Goal: Complete application form

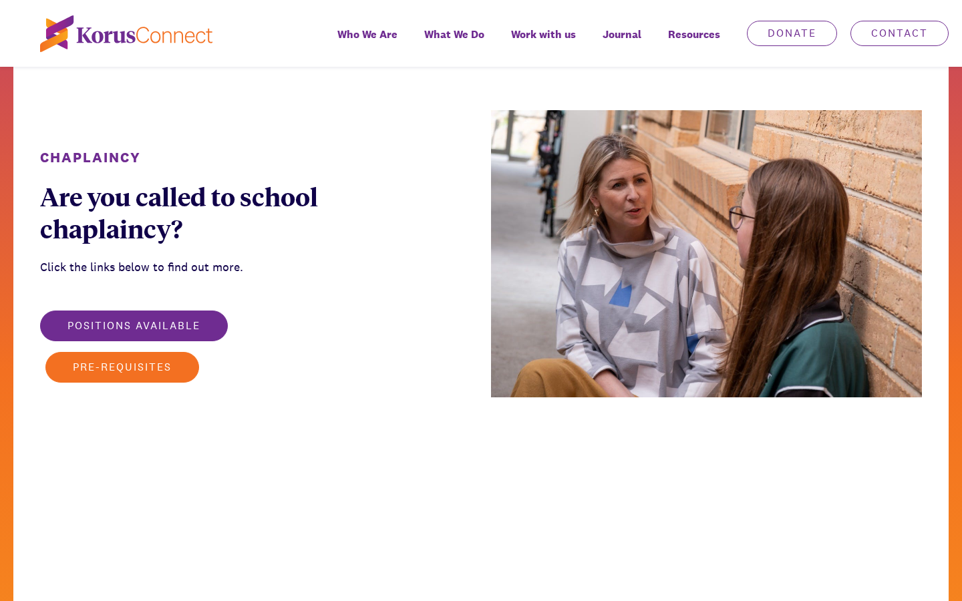
scroll to position [67, 0]
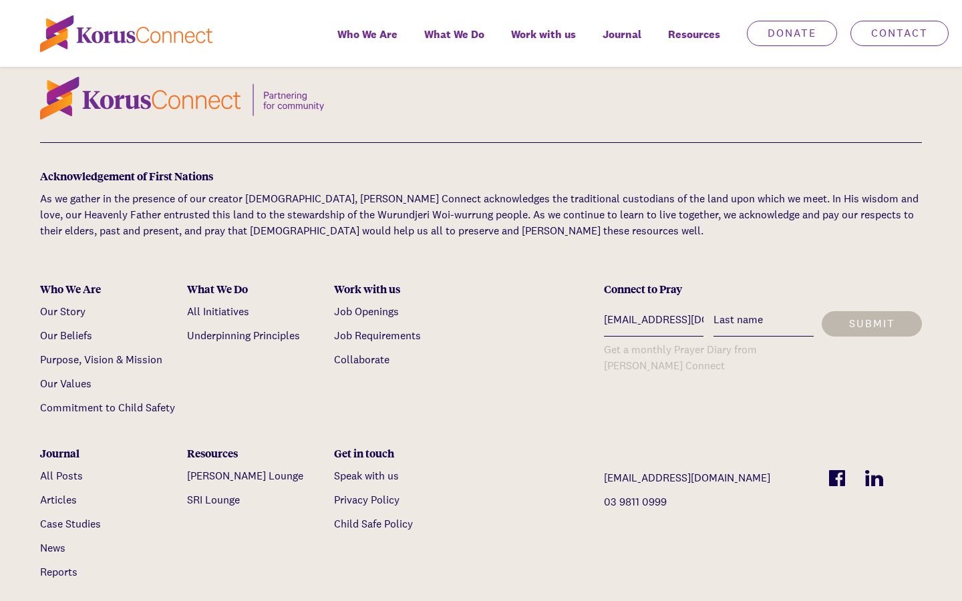
type input "[EMAIL_ADDRESS][DOMAIN_NAME]"
click at [653, 304] on input "text" at bounding box center [654, 320] width 100 height 33
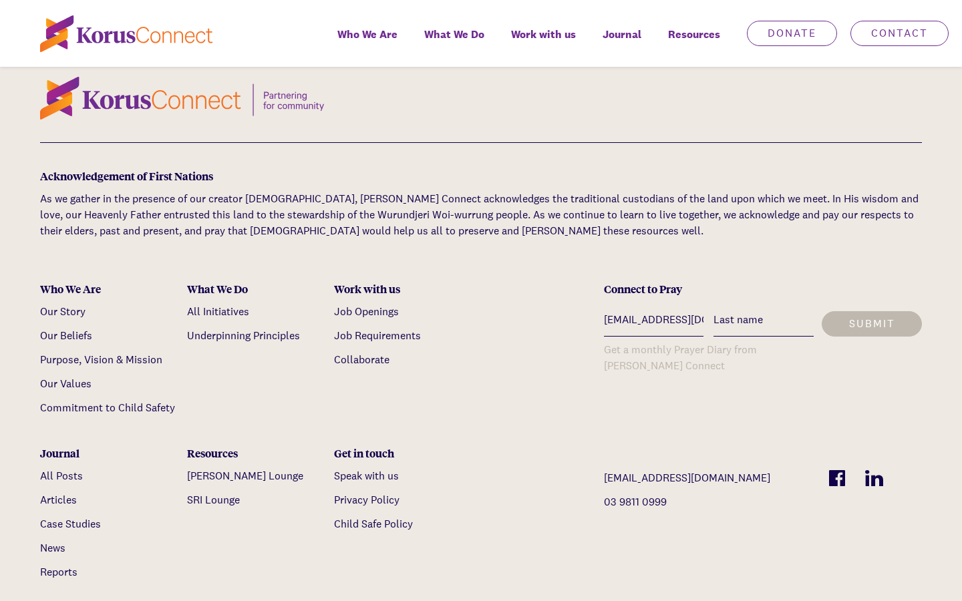
type input "[EMAIL_ADDRESS][DOMAIN_NAME]"
click at [653, 304] on input "text" at bounding box center [654, 320] width 100 height 33
type input "[EMAIL_ADDRESS][DOMAIN_NAME]"
click at [653, 304] on input "text" at bounding box center [654, 320] width 100 height 33
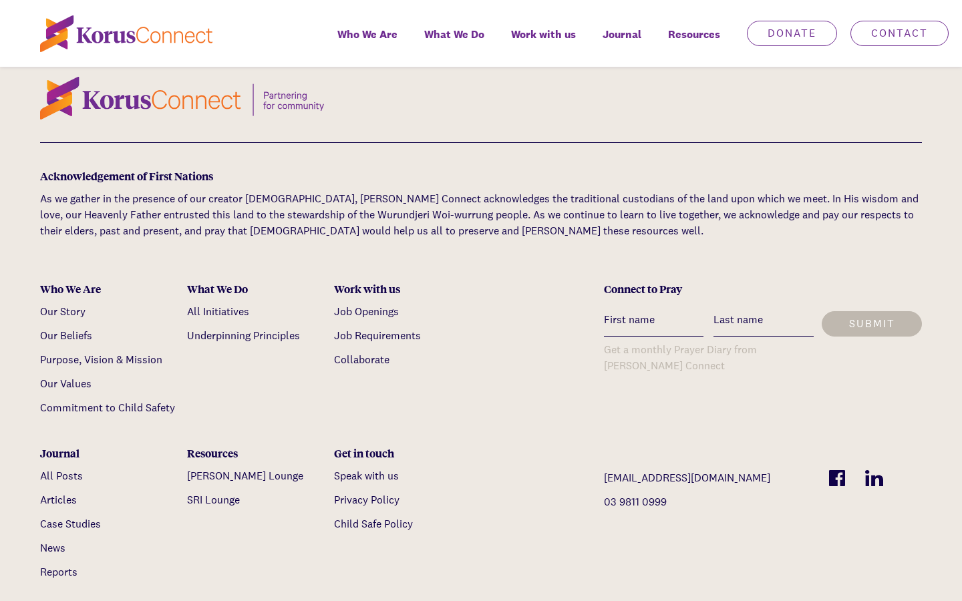
click at [653, 304] on input "text" at bounding box center [654, 320] width 100 height 33
type input "Charlotte"
click at [653, 304] on input "text" at bounding box center [654, 320] width 100 height 33
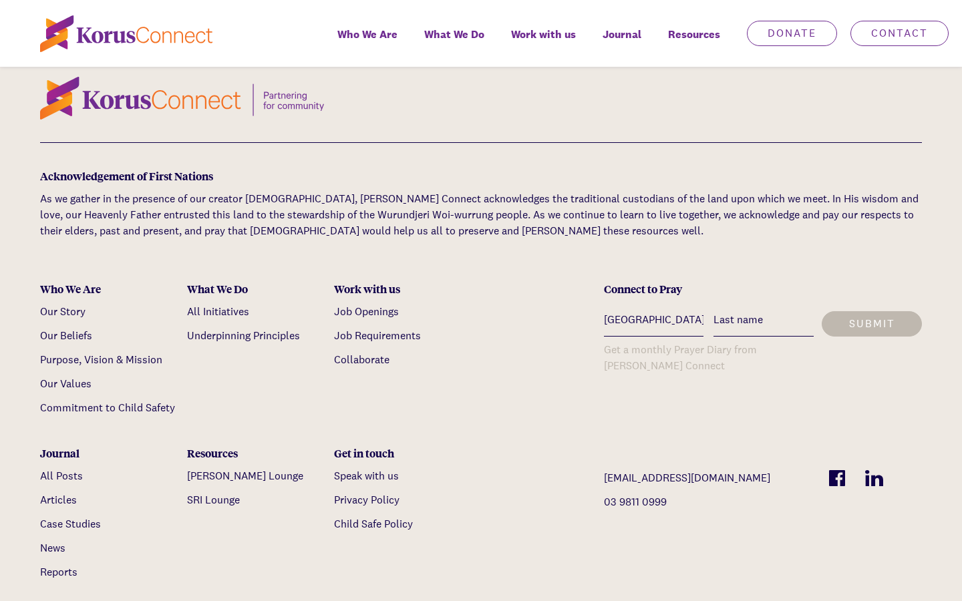
type input "[GEOGRAPHIC_DATA]"
click at [653, 304] on input "text" at bounding box center [654, 320] width 100 height 33
click at [764, 304] on input "text" at bounding box center [764, 320] width 100 height 33
type input "[GEOGRAPHIC_DATA]"
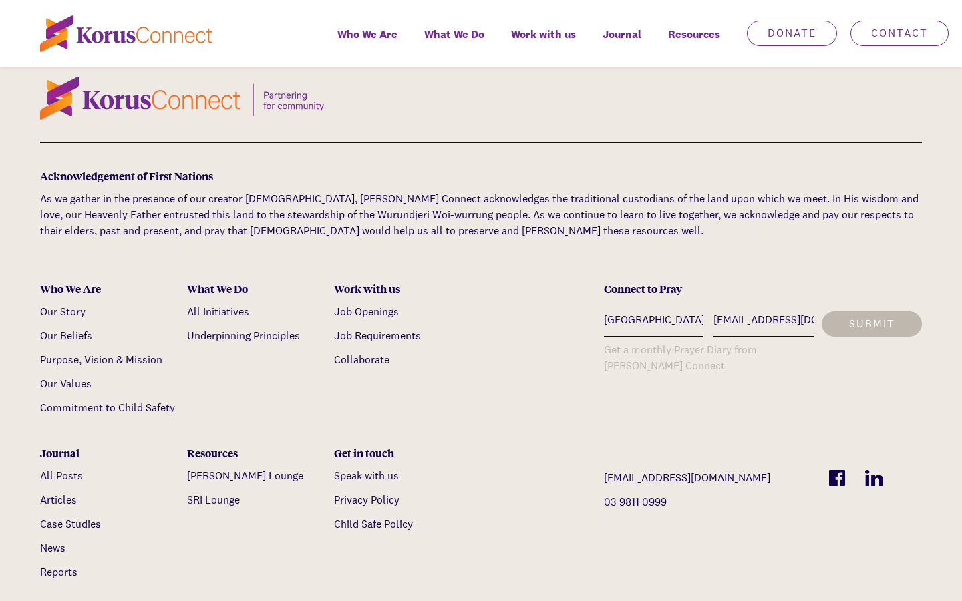
type input "[EMAIL_ADDRESS][DOMAIN_NAME]"
click at [764, 304] on input "text" at bounding box center [764, 320] width 100 height 33
type input "[EMAIL_ADDRESS][DOMAIN_NAME]"
click at [764, 304] on input "text" at bounding box center [764, 320] width 100 height 33
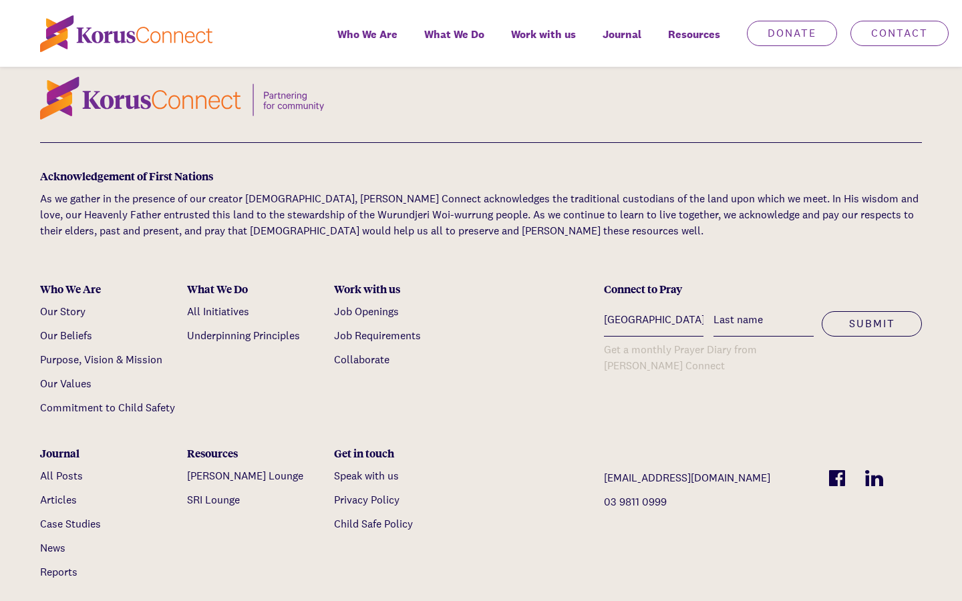
click at [764, 304] on input "text" at bounding box center [764, 320] width 100 height 33
type input "[EMAIL_ADDRESS][DOMAIN_NAME]"
click at [764, 304] on input "text" at bounding box center [764, 320] width 100 height 33
type input "[PERSON_NAME]"
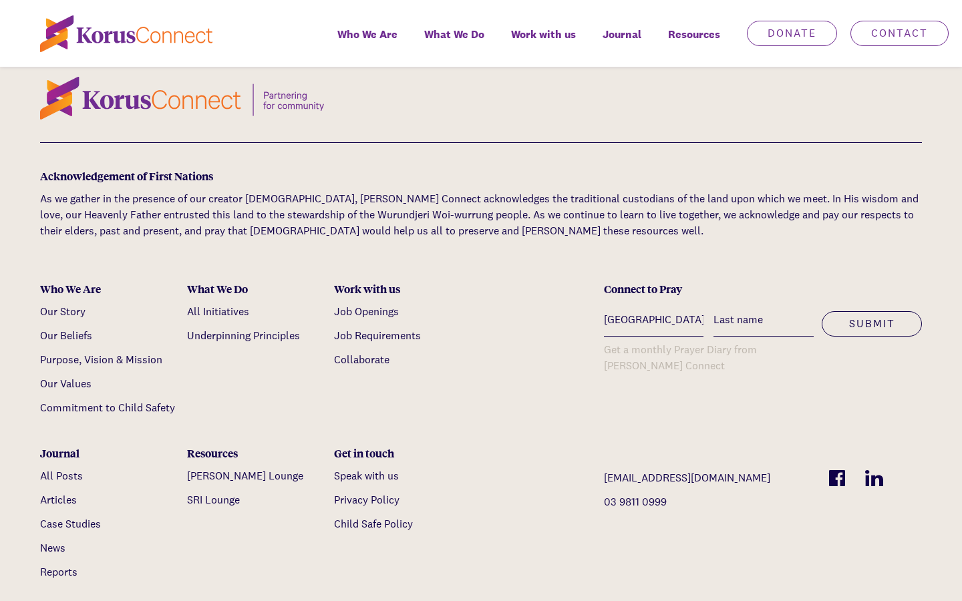
click at [764, 304] on input "text" at bounding box center [764, 320] width 100 height 33
type input "SCSI"
click at [764, 304] on input "text" at bounding box center [764, 320] width 100 height 33
click at [653, 304] on input "[GEOGRAPHIC_DATA]" at bounding box center [654, 320] width 100 height 33
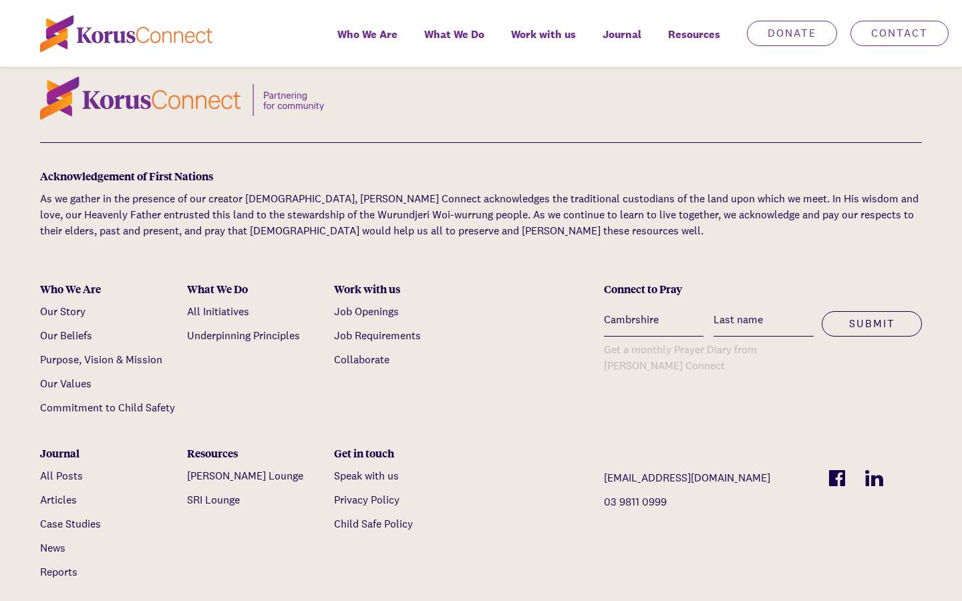
type input "Cambshire"
type input "SCSI"
type input "shire"
type input "Charlotte"
click at [764, 304] on input "SCSI" at bounding box center [764, 320] width 100 height 33
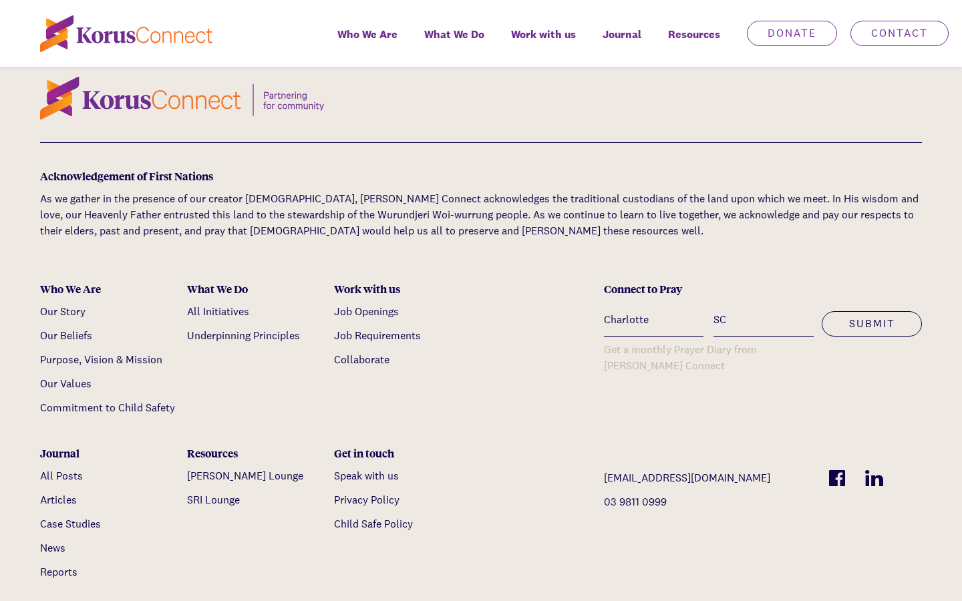
type input "S"
type input "[PERSON_NAME]"
click at [822, 311] on button "Submit" at bounding box center [872, 323] width 100 height 25
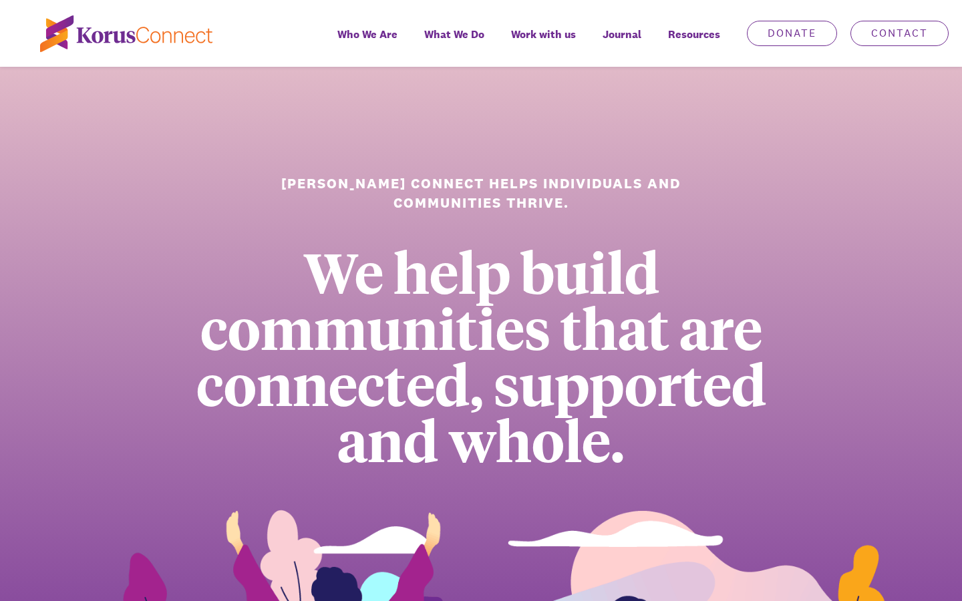
scroll to position [1839, 0]
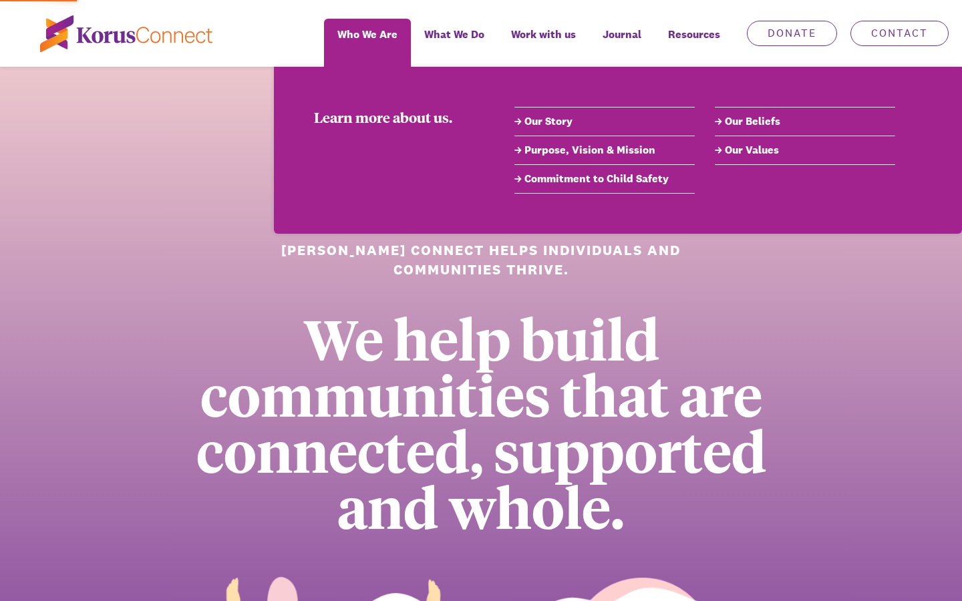
scroll to position [1839, 0]
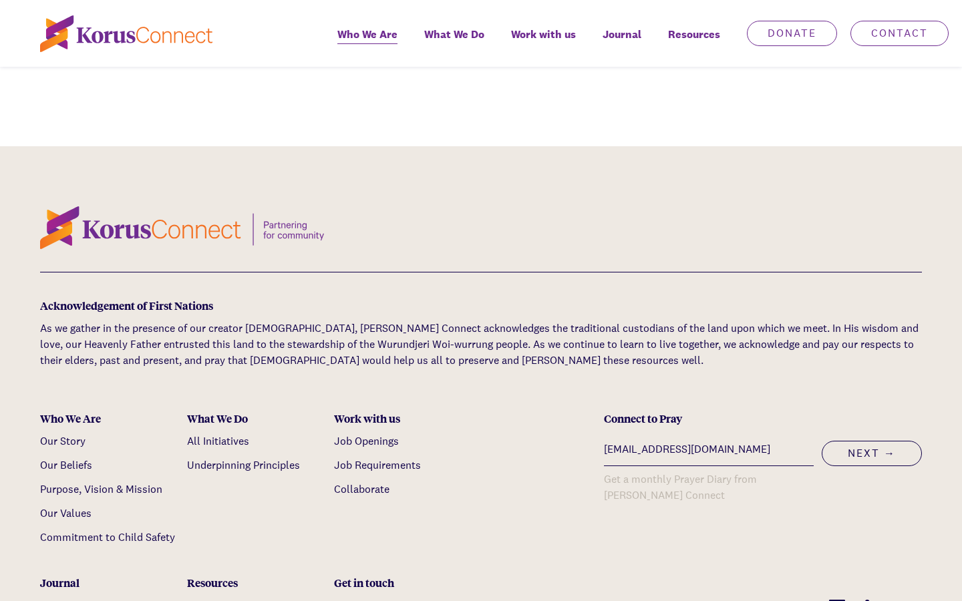
type input "[EMAIL_ADDRESS][DOMAIN_NAME]"
click button "Next →" at bounding box center [872, 453] width 100 height 25
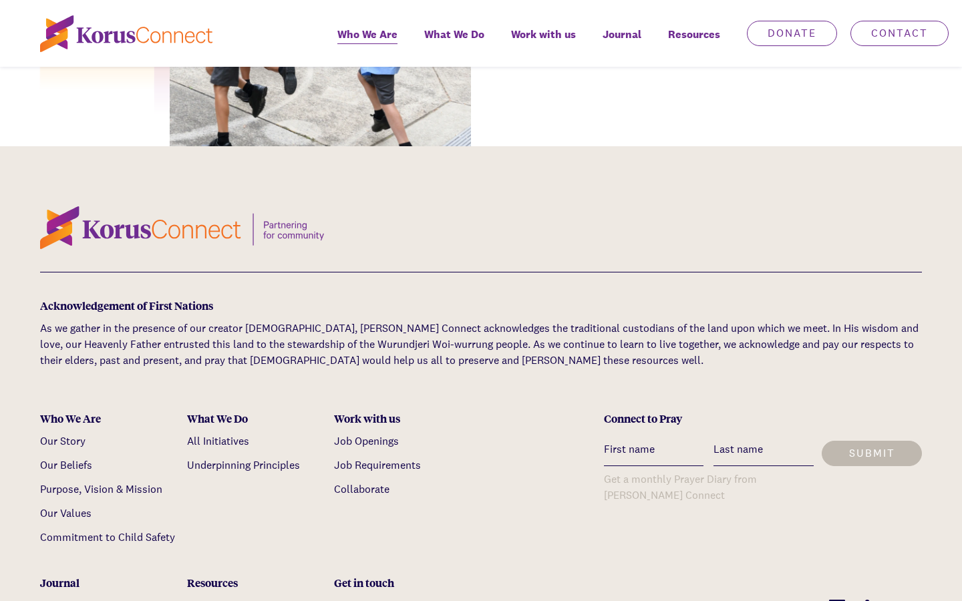
click at [653, 434] on input "text" at bounding box center [654, 450] width 100 height 33
type input "[EMAIL_ADDRESS][DOMAIN_NAME]"
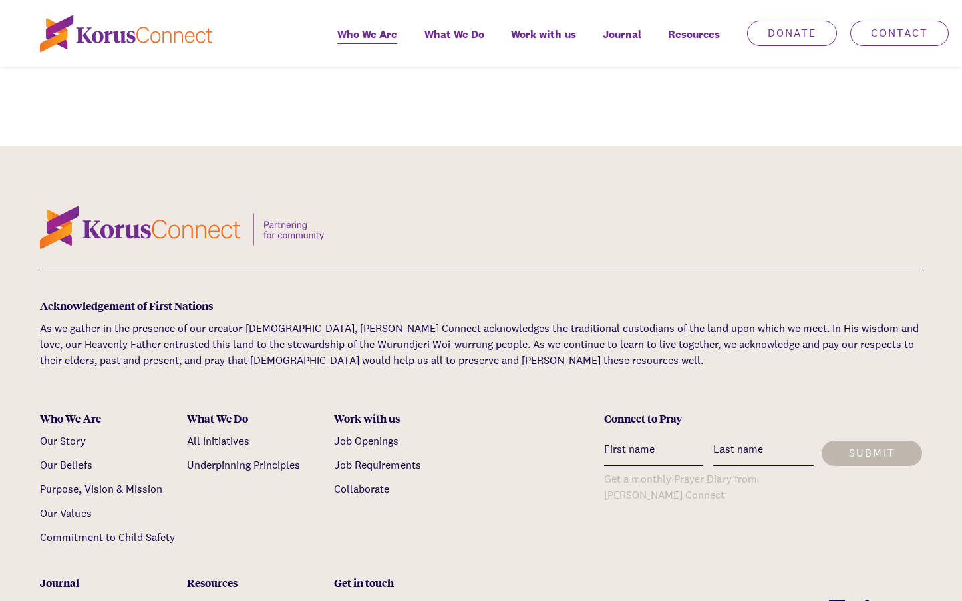
click at [653, 434] on input "text" at bounding box center [654, 450] width 100 height 33
type input "[EMAIL_ADDRESS][DOMAIN_NAME]"
click at [653, 434] on input "text" at bounding box center [654, 450] width 100 height 33
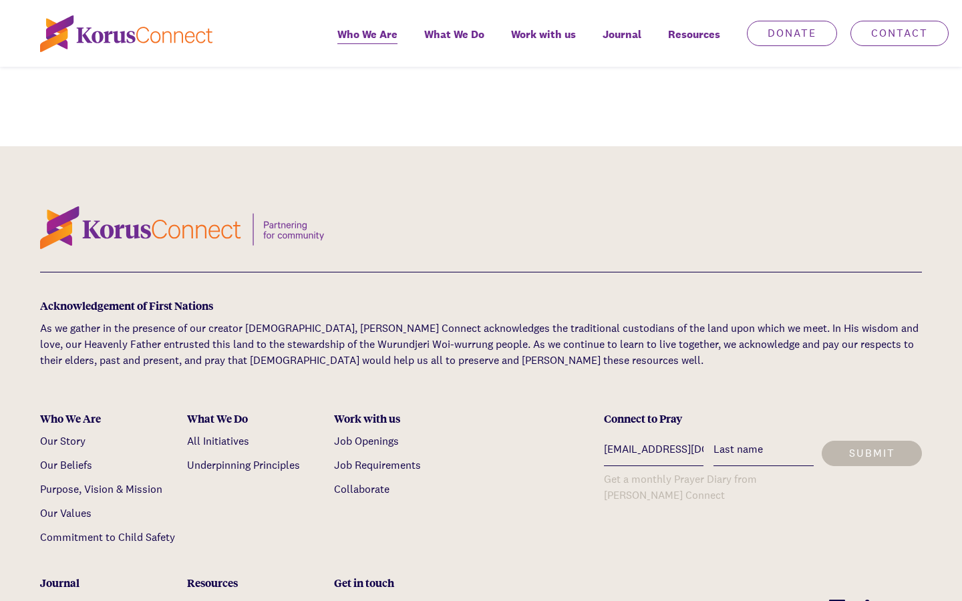
type input "[EMAIL_ADDRESS][DOMAIN_NAME]"
click at [653, 434] on input "text" at bounding box center [654, 450] width 100 height 33
type input "Lauren"
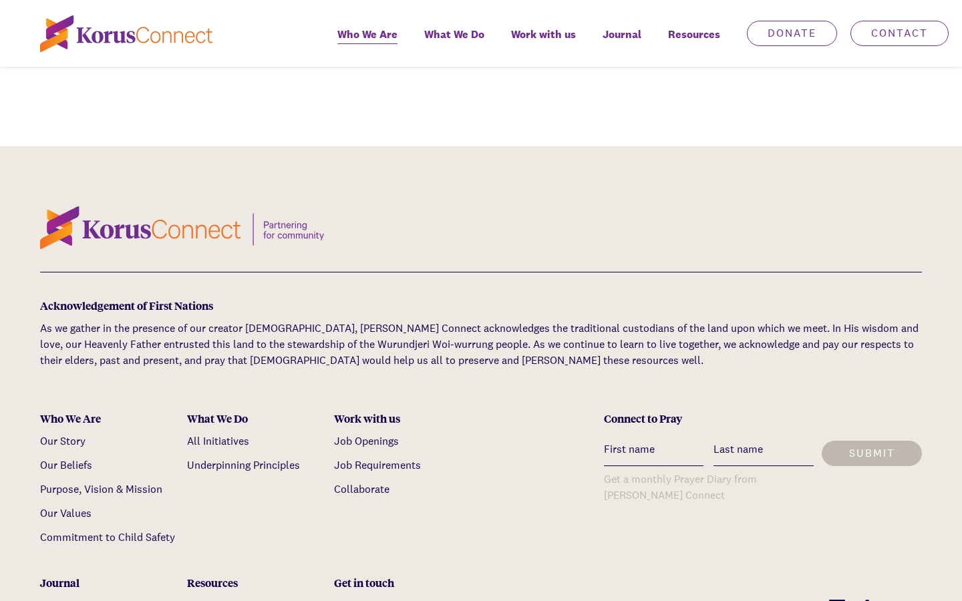
click at [653, 434] on input "text" at bounding box center [654, 450] width 100 height 33
type input "Fantastic"
click at [653, 434] on input "text" at bounding box center [654, 450] width 100 height 33
click at [764, 434] on input "text" at bounding box center [764, 450] width 100 height 33
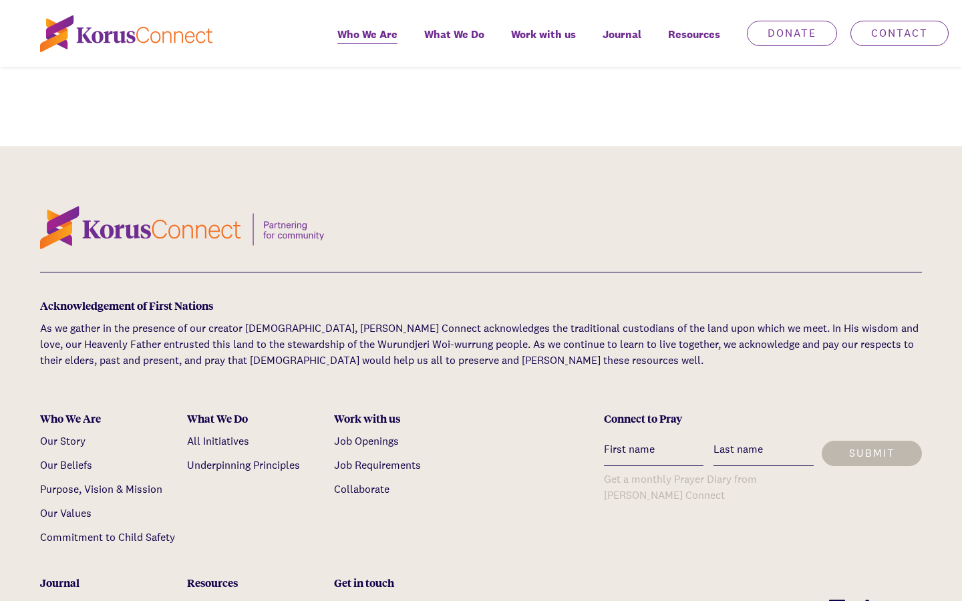
type input "Fantastic"
type input "[EMAIL_ADDRESS][DOMAIN_NAME]"
click at [764, 434] on input "text" at bounding box center [764, 450] width 100 height 33
type input "[EMAIL_ADDRESS][DOMAIN_NAME]"
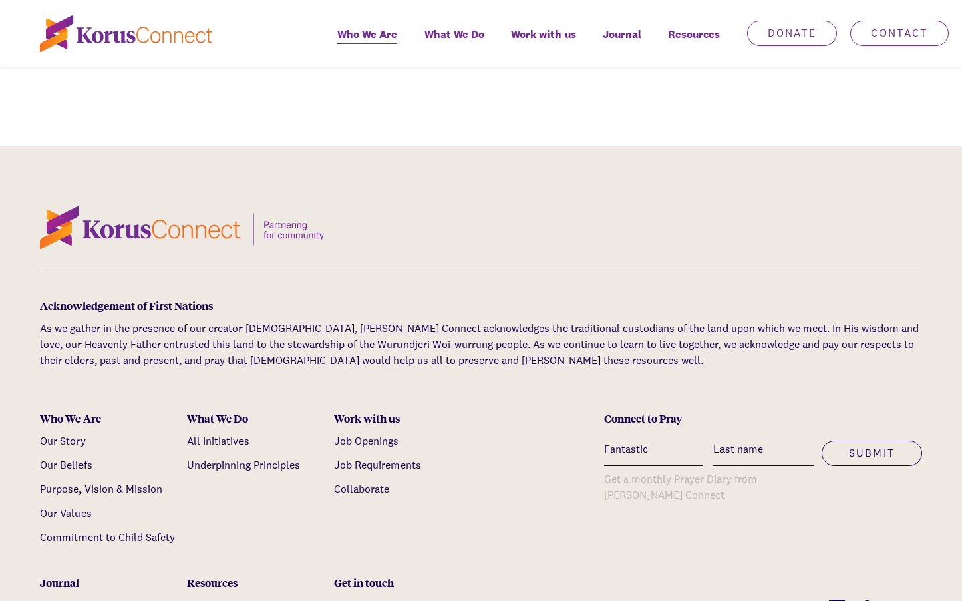
click at [764, 434] on input "text" at bounding box center [764, 450] width 100 height 33
type input "[EMAIL_ADDRESS][DOMAIN_NAME]"
click at [764, 434] on input "text" at bounding box center [764, 450] width 100 height 33
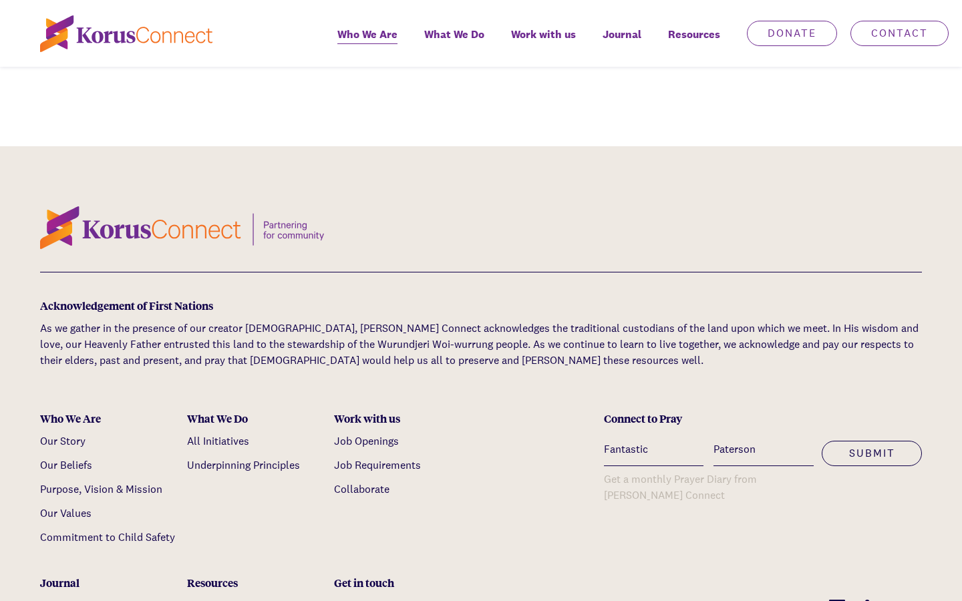
type input "Paterson"
click at [764, 434] on input "text" at bounding box center [764, 450] width 100 height 33
type input "Operative"
click at [764, 434] on input "text" at bounding box center [764, 450] width 100 height 33
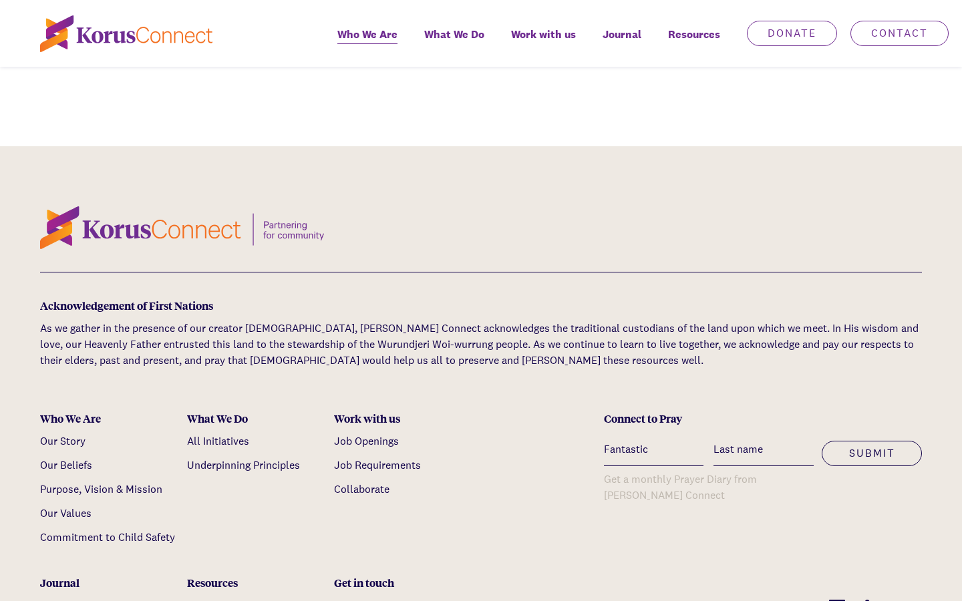
click at [653, 434] on input "Fantastic" at bounding box center [654, 450] width 100 height 33
type input "Fanta"
type input "Operative"
type input "F"
type input "Lauren"
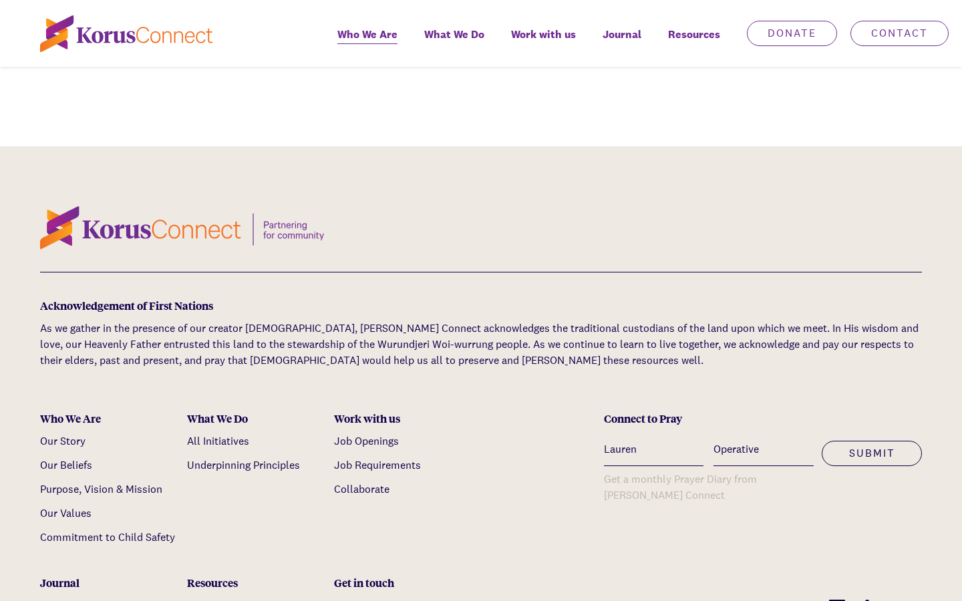
click at [764, 434] on input "Operative" at bounding box center [764, 450] width 100 height 33
type input "O"
type input "Paterson"
click at [822, 441] on button "Submit" at bounding box center [872, 453] width 100 height 25
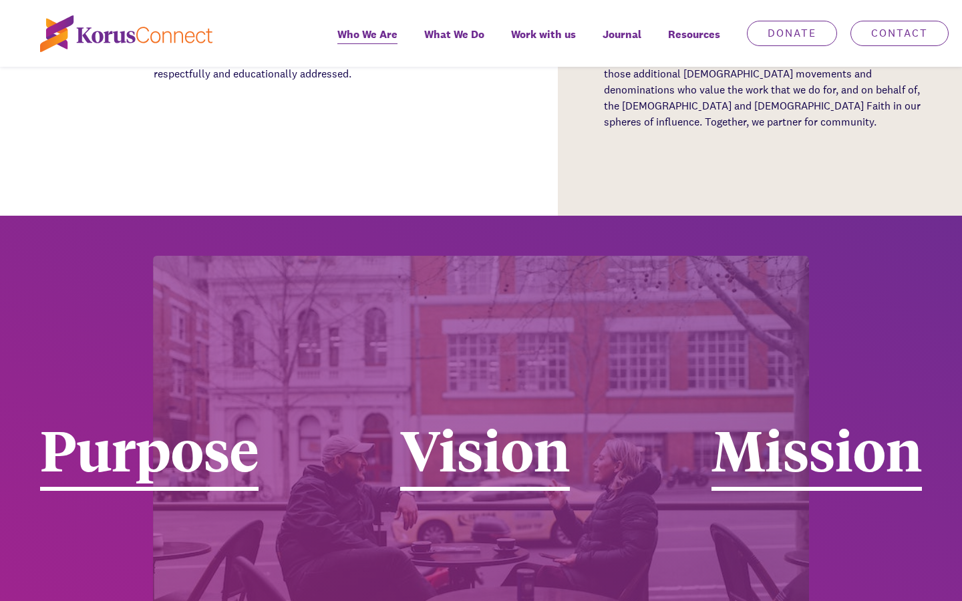
scroll to position [38, 0]
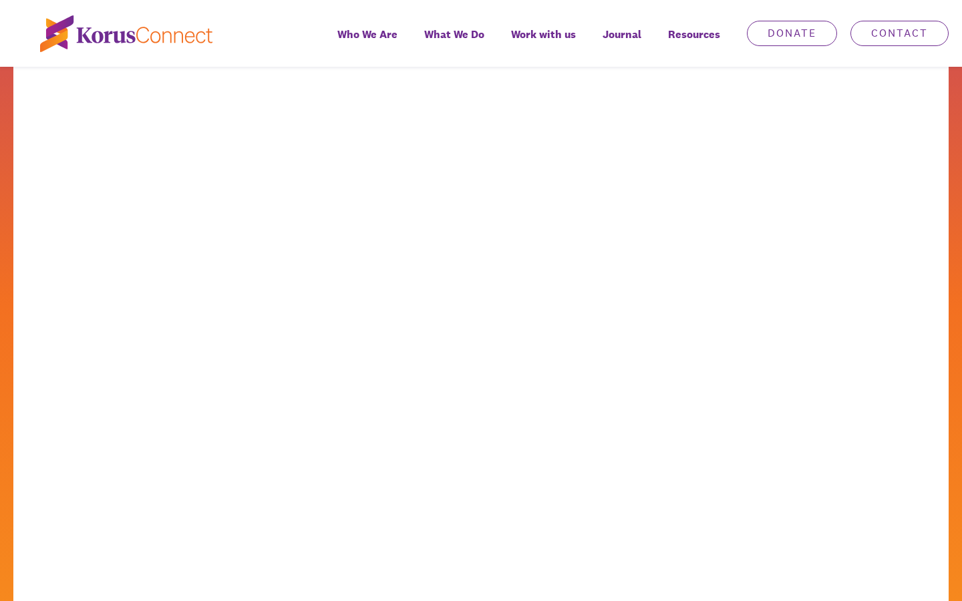
scroll to position [67, 0]
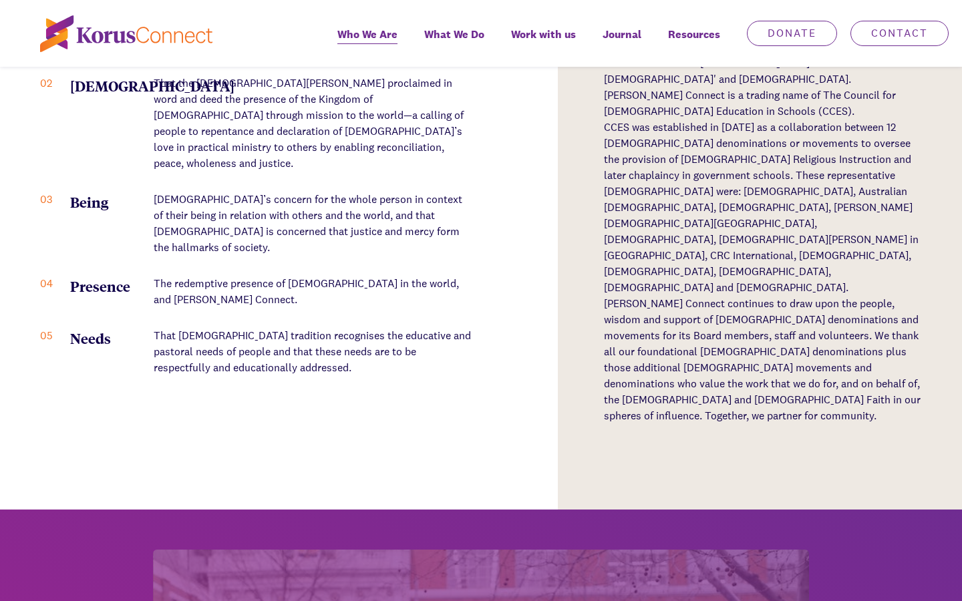
type input "[EMAIL_ADDRESS][DOMAIN_NAME]"
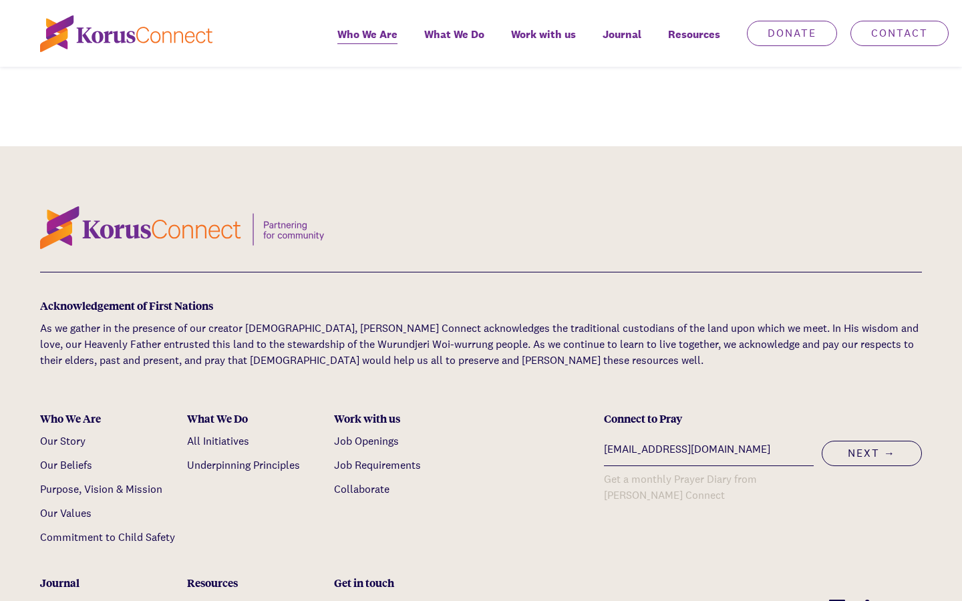
click button "Next →" at bounding box center [872, 453] width 100 height 25
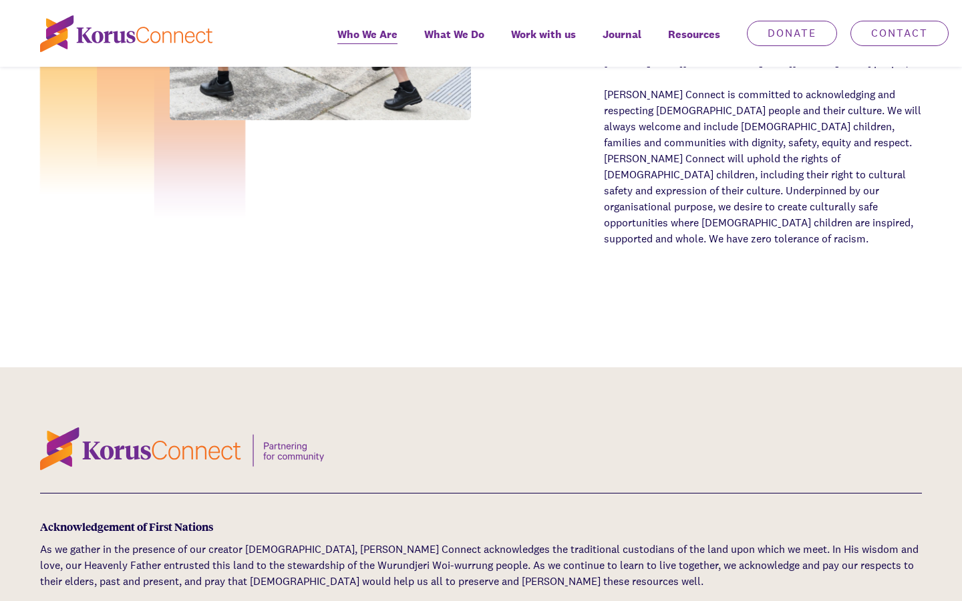
scroll to position [4397, 0]
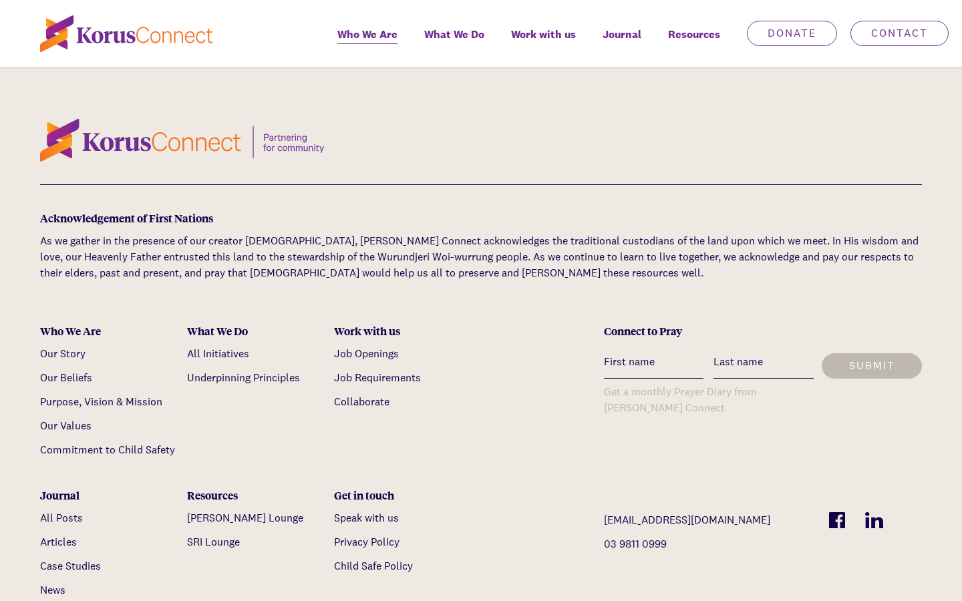
click at [377, 371] on link "Job Requirements" at bounding box center [377, 378] width 87 height 14
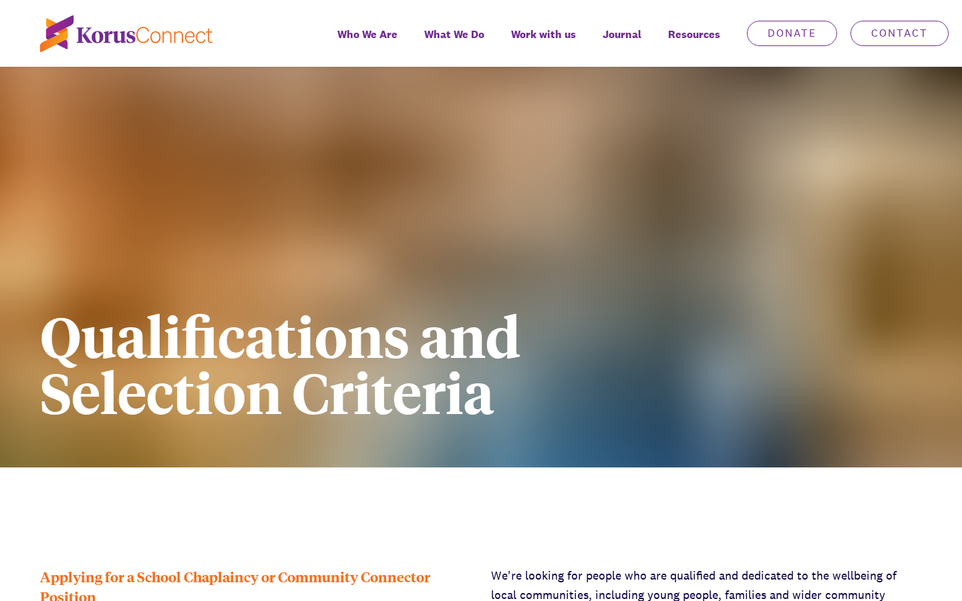
scroll to position [1710, 0]
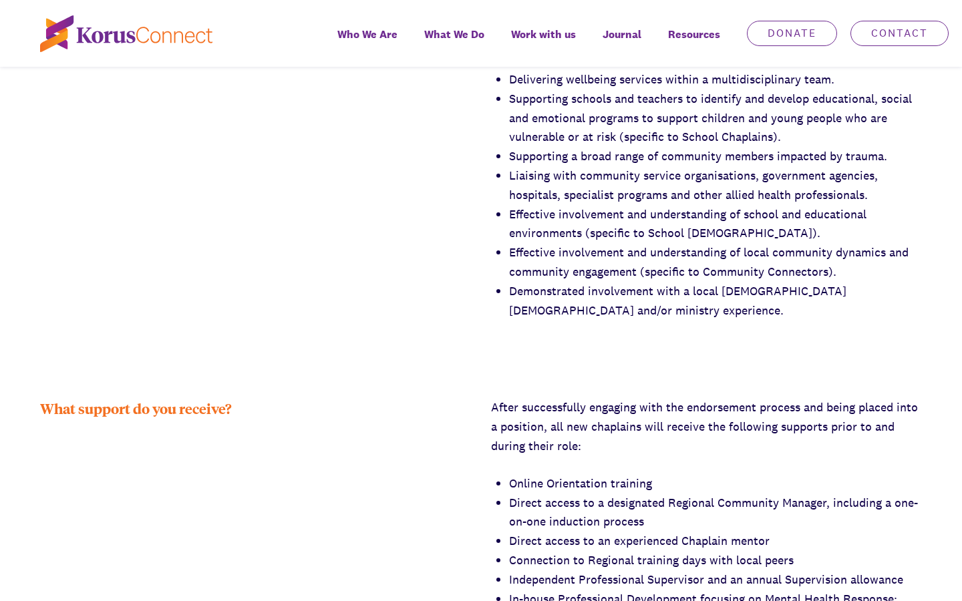
type input "[EMAIL_ADDRESS][DOMAIN_NAME]"
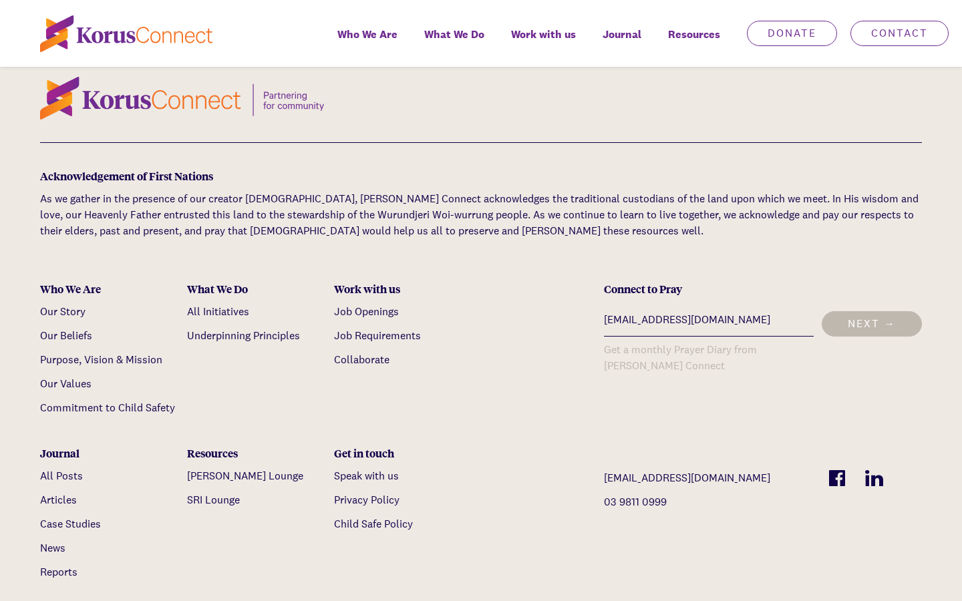
click button "Next →" at bounding box center [872, 323] width 100 height 25
